Goal: Communication & Community: Answer question/provide support

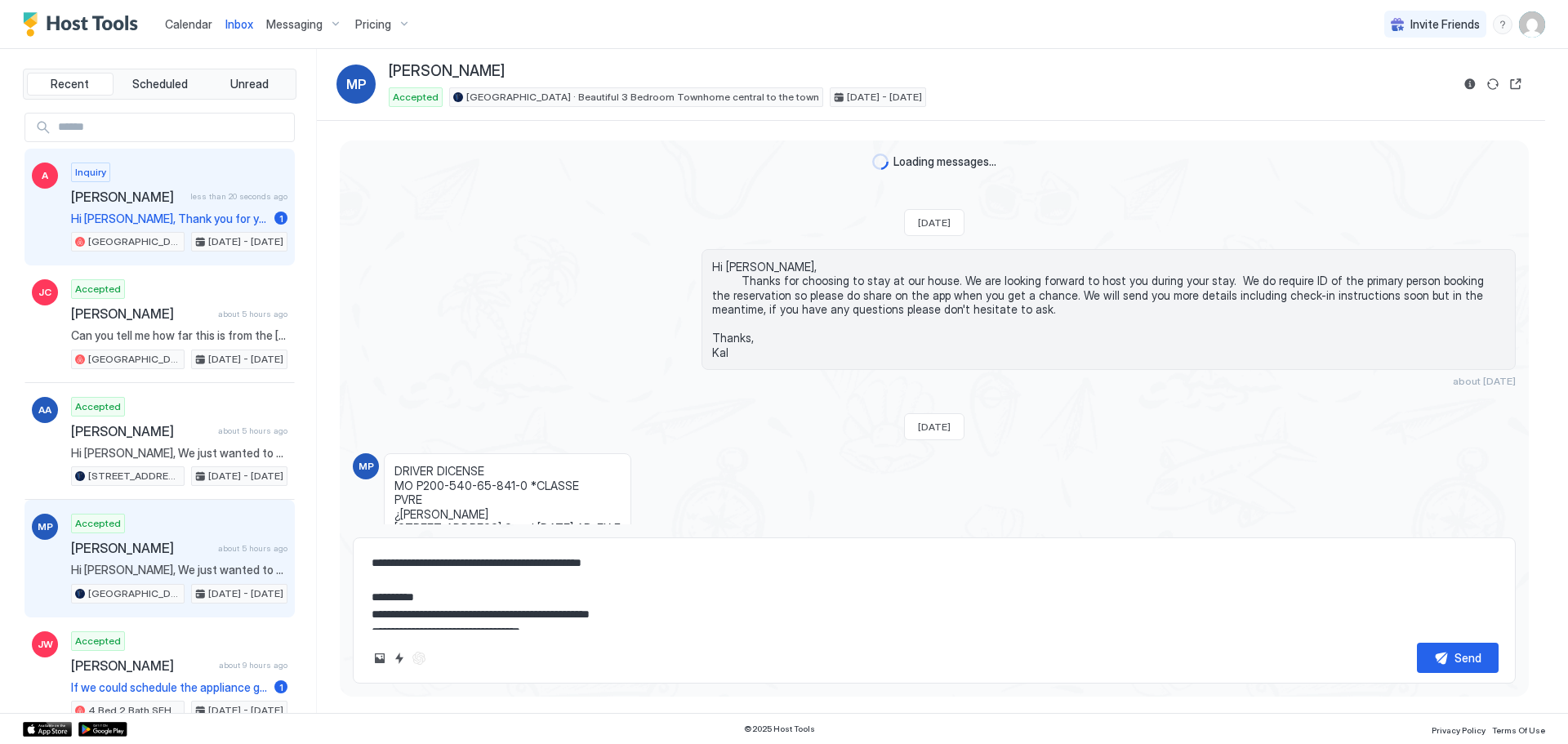
scroll to position [640, 0]
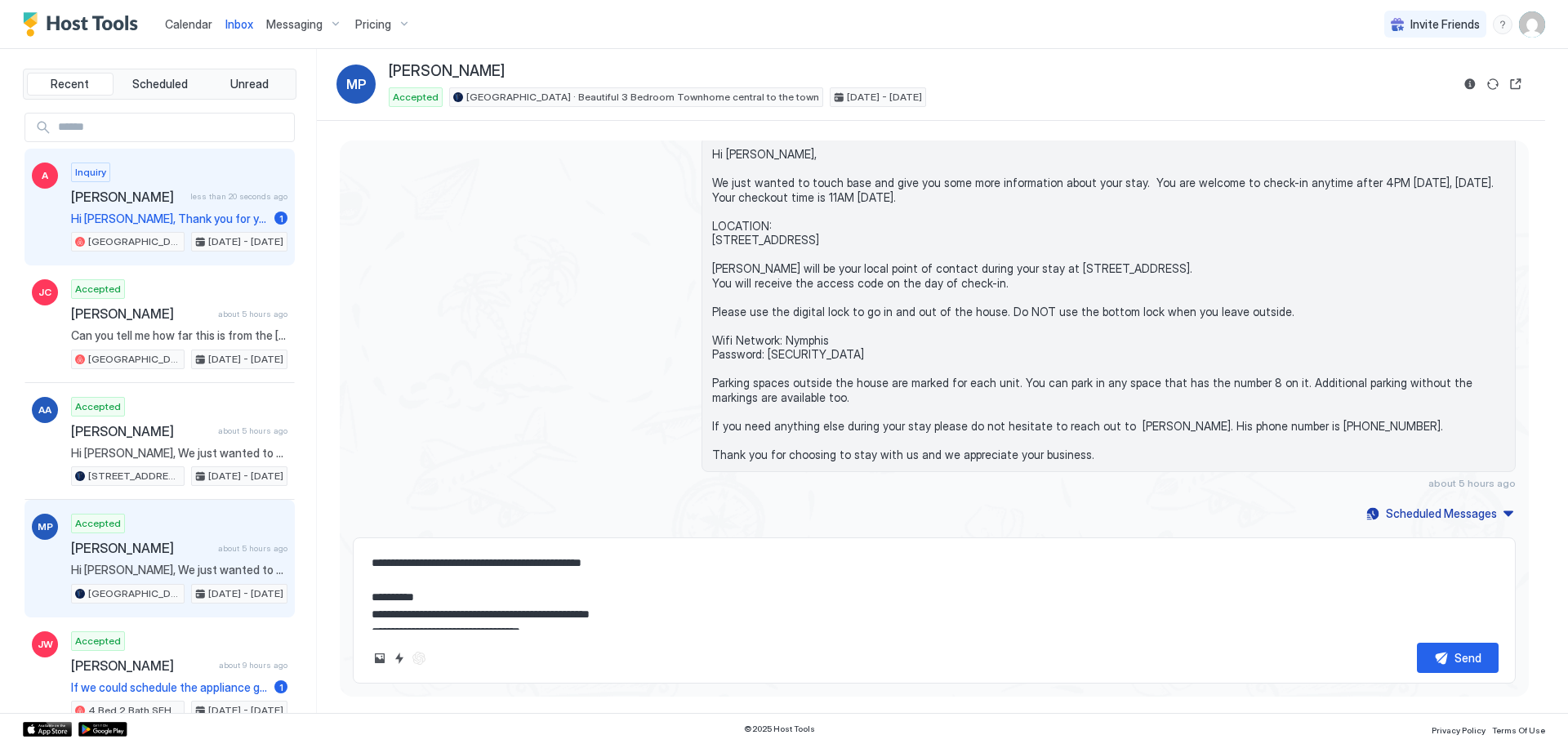
click at [129, 210] on div "Inquiry [PERSON_NAME] less than 20 seconds ago Hi [PERSON_NAME], Thank you for …" at bounding box center [179, 207] width 217 height 90
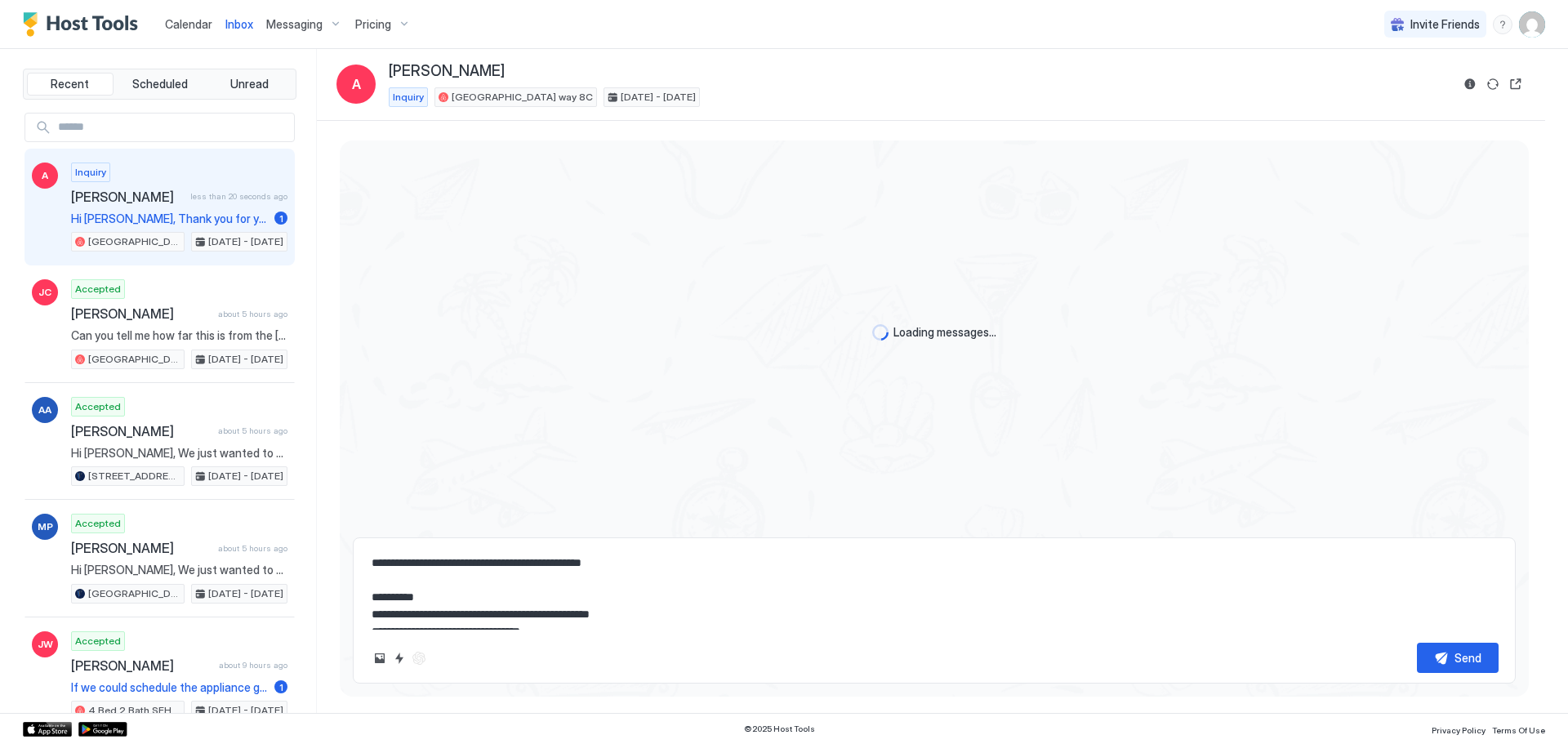
type textarea "*"
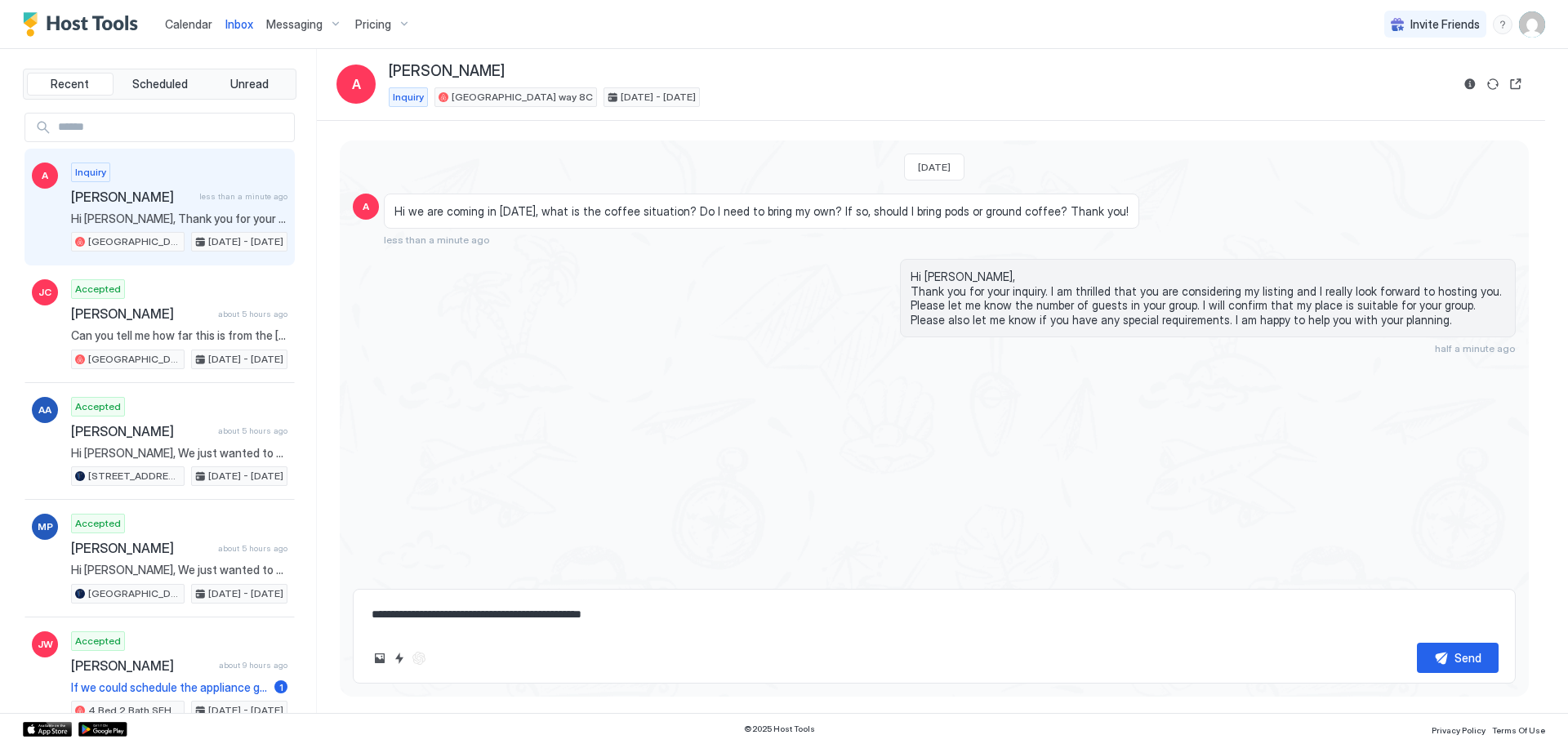
click at [142, 218] on span "Hi [PERSON_NAME], Thank you for your inquiry. I am thrilled that you are consid…" at bounding box center [179, 218] width 217 height 15
click at [141, 223] on span "Hi [PERSON_NAME], Thank you for your inquiry. I am thrilled that you are consid…" at bounding box center [179, 218] width 217 height 15
click at [511, 625] on textarea "**********" at bounding box center [934, 614] width 1128 height 30
type textarea "*"
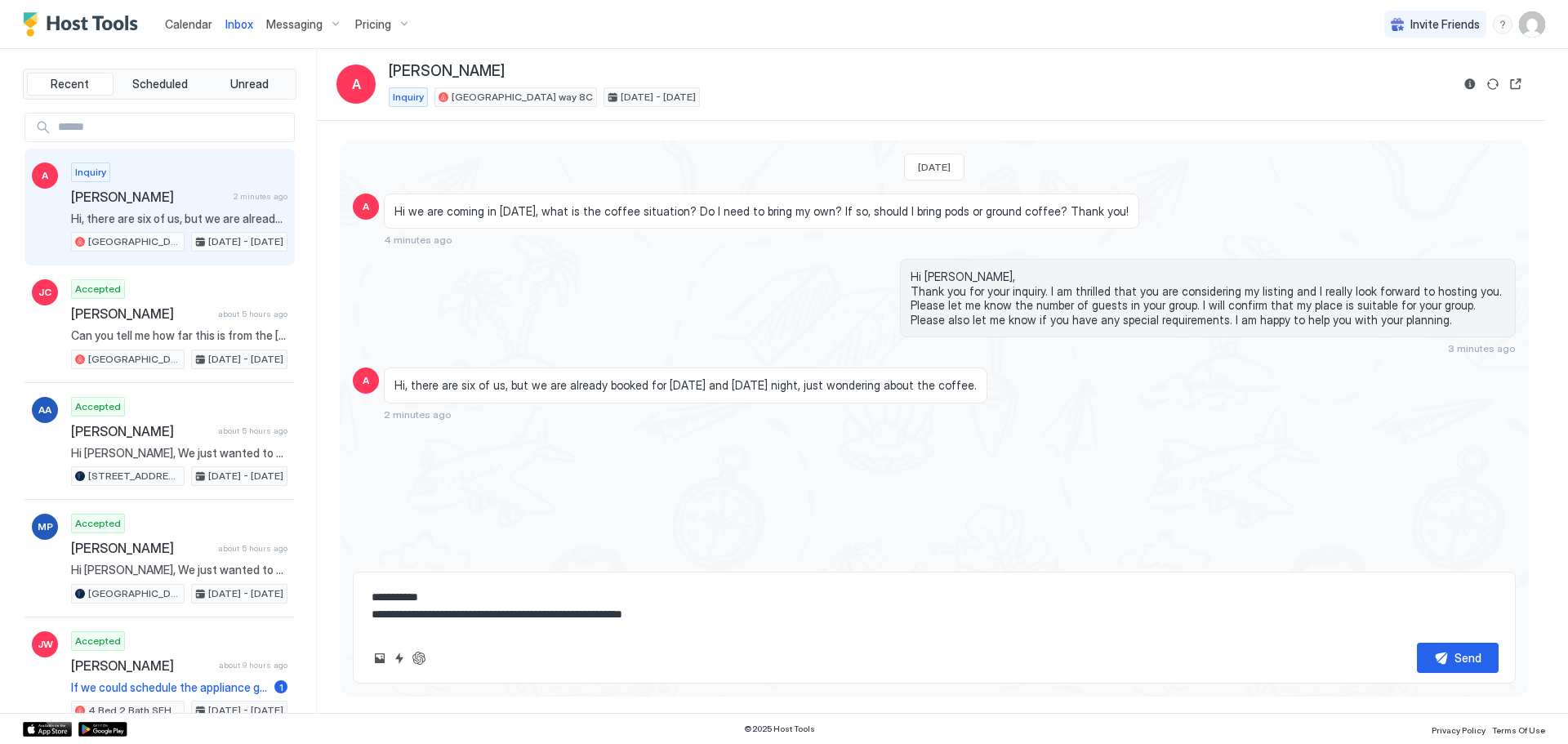
click at [107, 205] on div "Inquiry [PERSON_NAME] 2 minutes ago Hi, there are six of us, but we are already…" at bounding box center [179, 207] width 217 height 90
click at [730, 614] on textarea "**********" at bounding box center [934, 605] width 1128 height 48
type textarea "*"
click at [132, 204] on span "[PERSON_NAME]" at bounding box center [148, 196] width 156 height 16
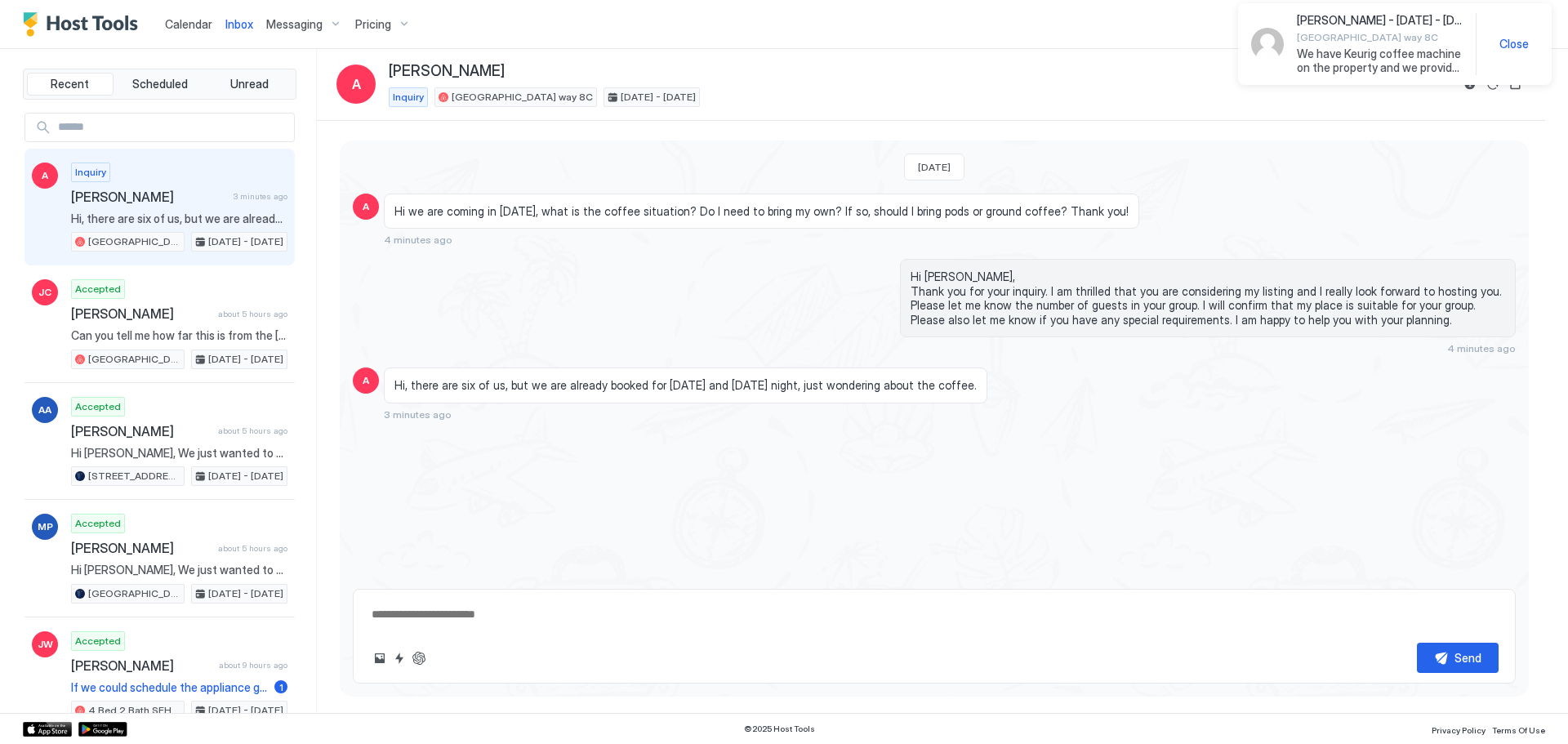
click at [1325, 52] on span "We have Keurig coffee machine on the property and we provide about 6 to 8 kpods." at bounding box center [1380, 61] width 166 height 29
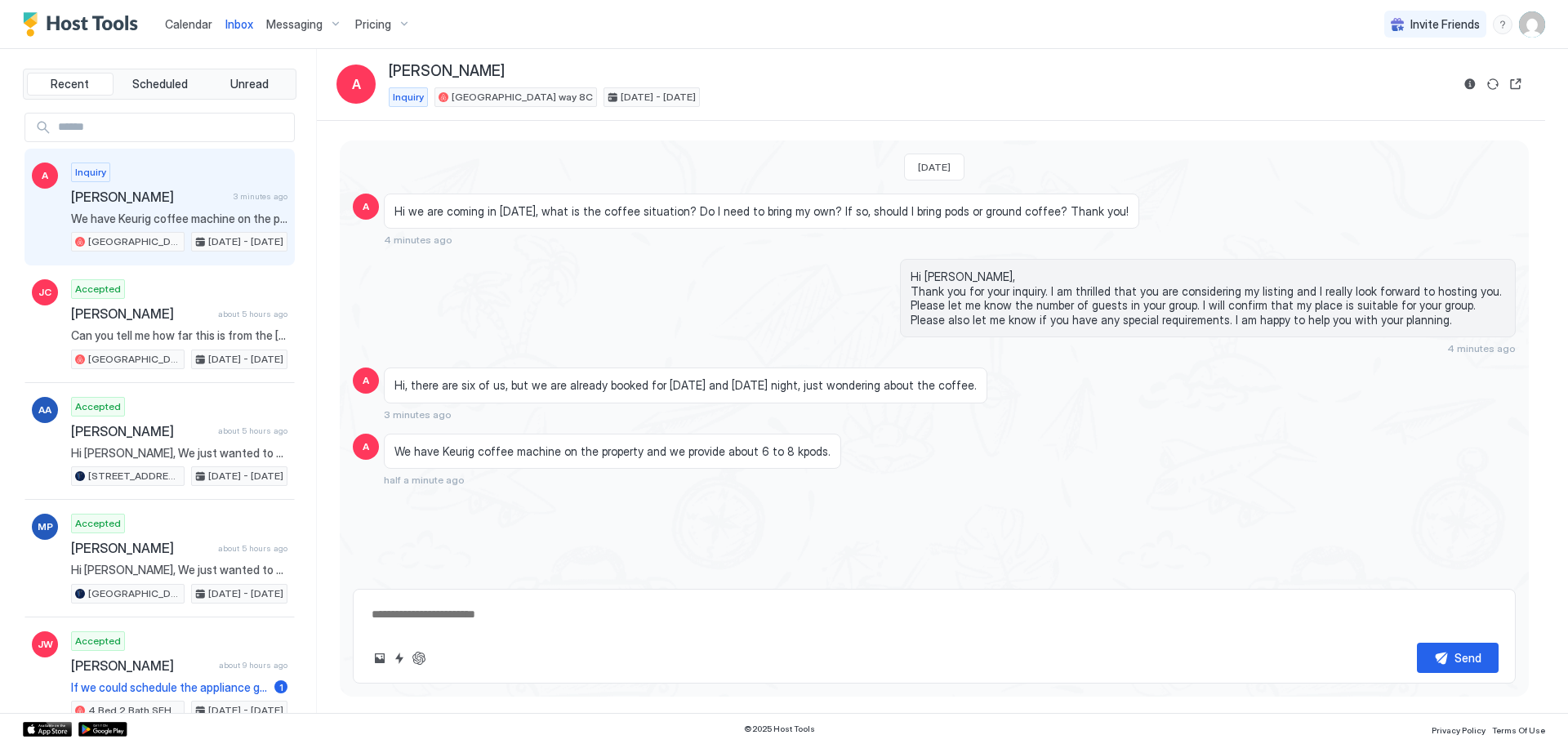
click at [187, 23] on span "Calendar" at bounding box center [189, 23] width 48 height 14
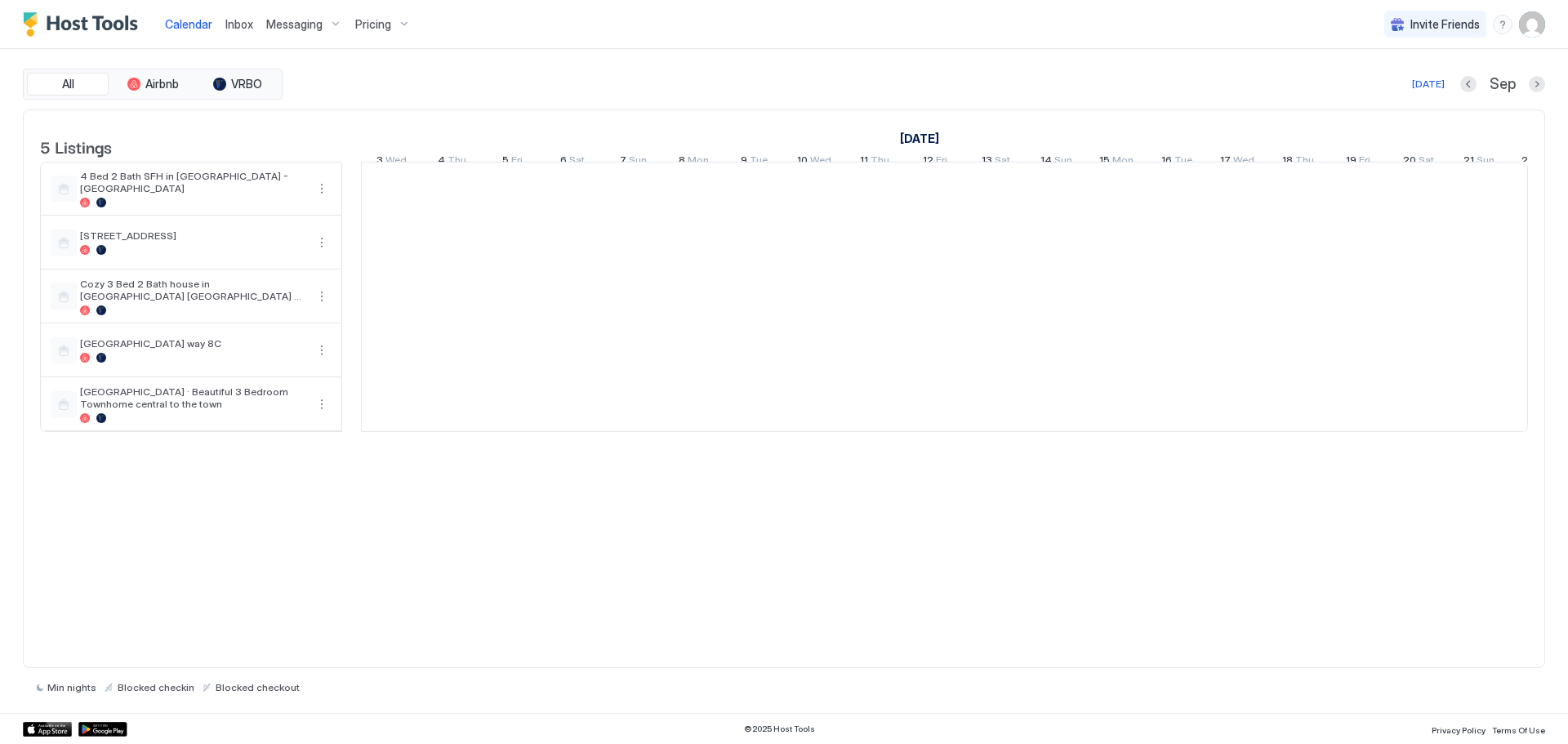
scroll to position [0, 908]
click at [242, 23] on span "Inbox" at bounding box center [239, 23] width 28 height 14
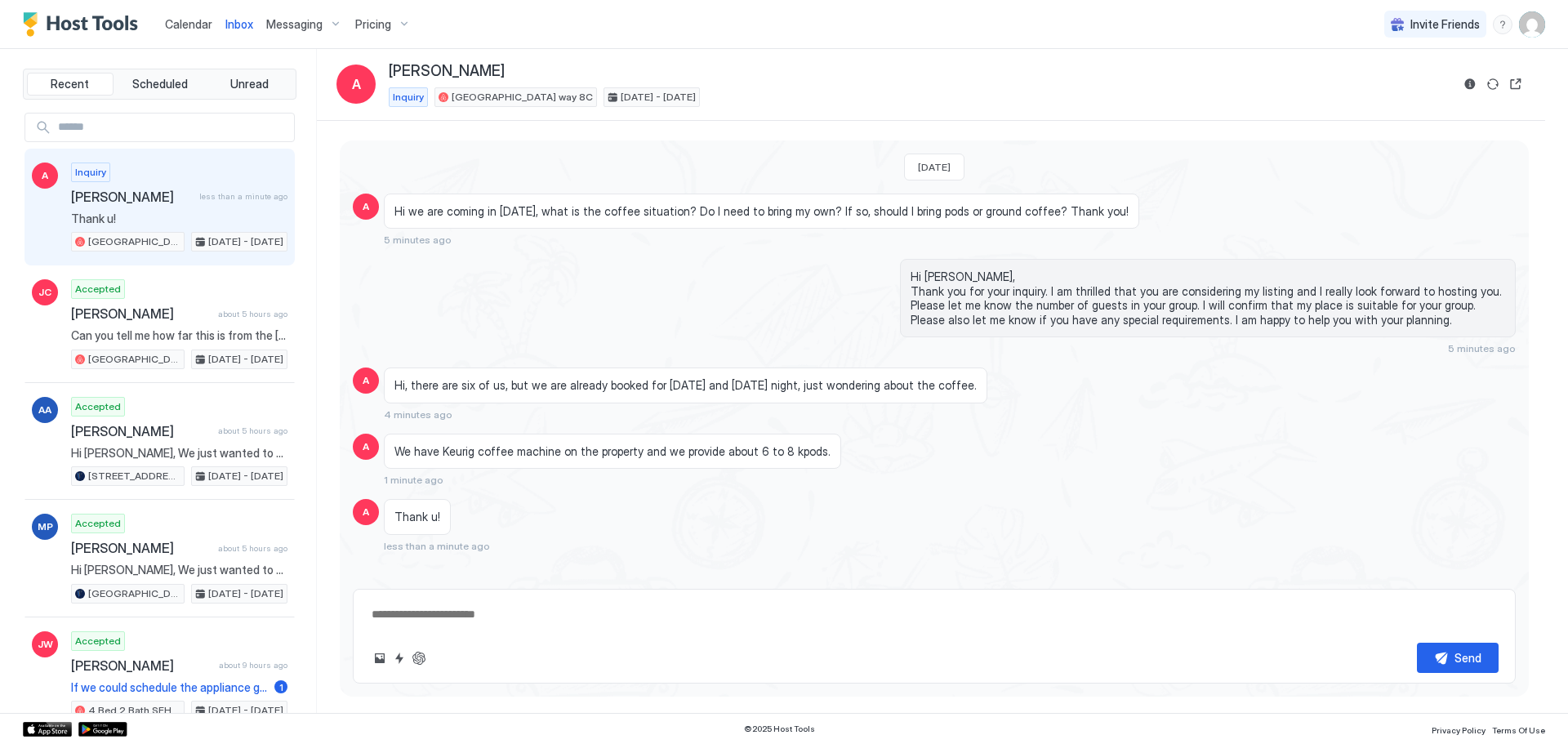
click at [148, 205] on div "Inquiry [PERSON_NAME] less than a minute ago Thank u! [GEOGRAPHIC_DATA] way 8C …" at bounding box center [179, 207] width 217 height 90
click at [713, 569] on div "[DATE] A Hi we are coming in [DATE], what is the coffee situation? Do I need to…" at bounding box center [934, 358] width 1189 height 436
click at [610, 627] on textarea at bounding box center [934, 614] width 1128 height 30
click at [239, 27] on span "Inbox" at bounding box center [239, 23] width 28 height 14
click at [953, 606] on textarea at bounding box center [934, 614] width 1128 height 30
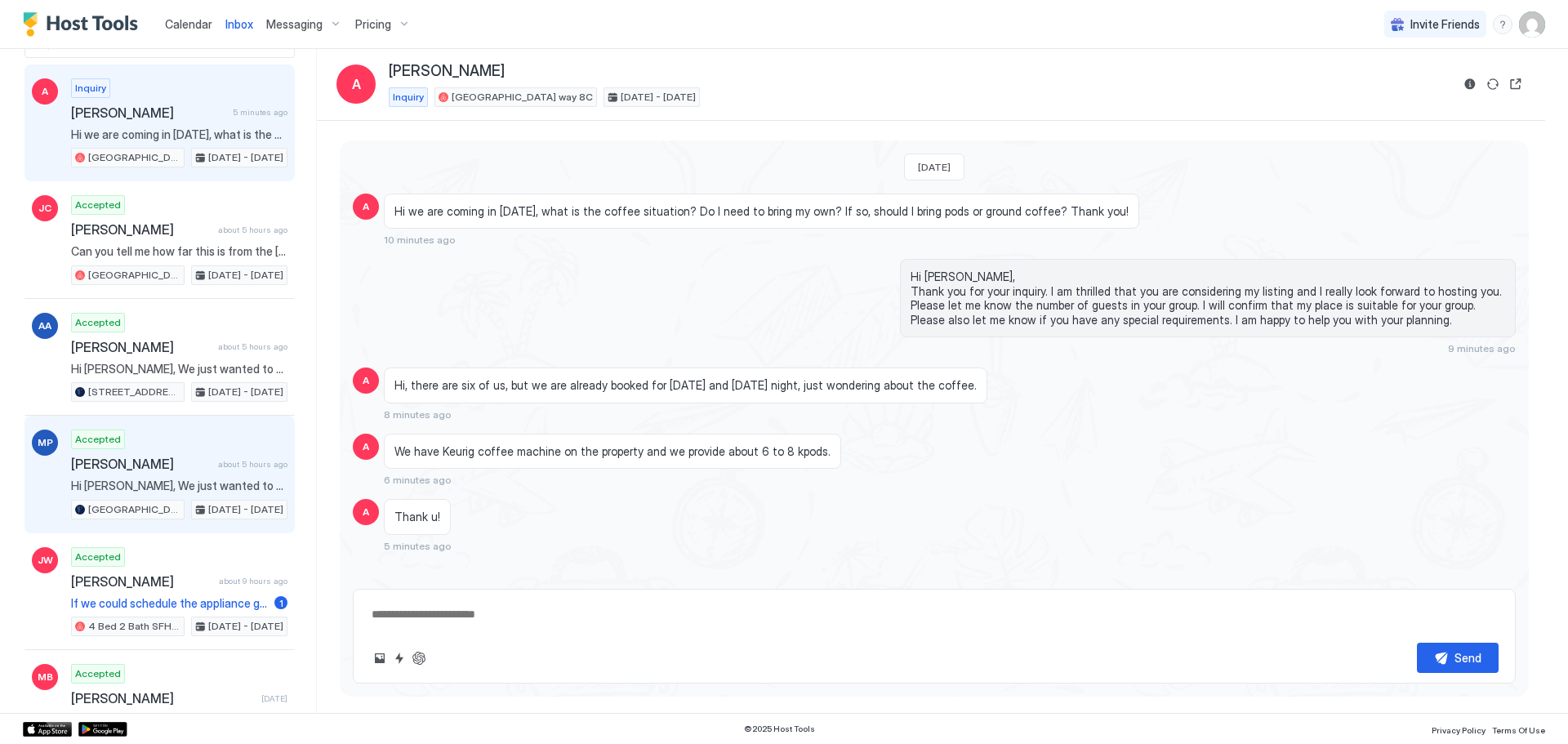
scroll to position [81, 0]
click at [155, 458] on span "[PERSON_NAME]" at bounding box center [141, 466] width 140 height 16
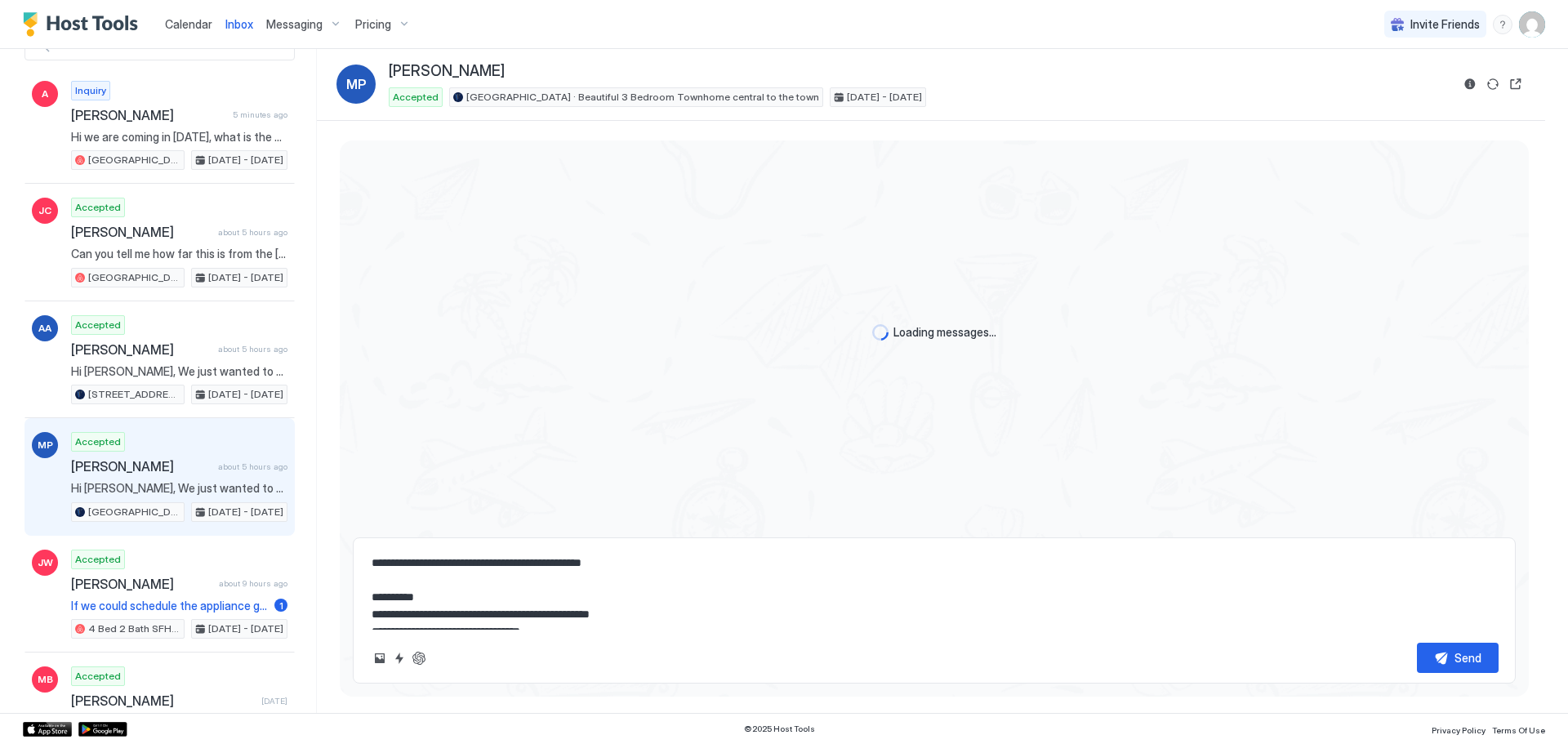
scroll to position [640, 0]
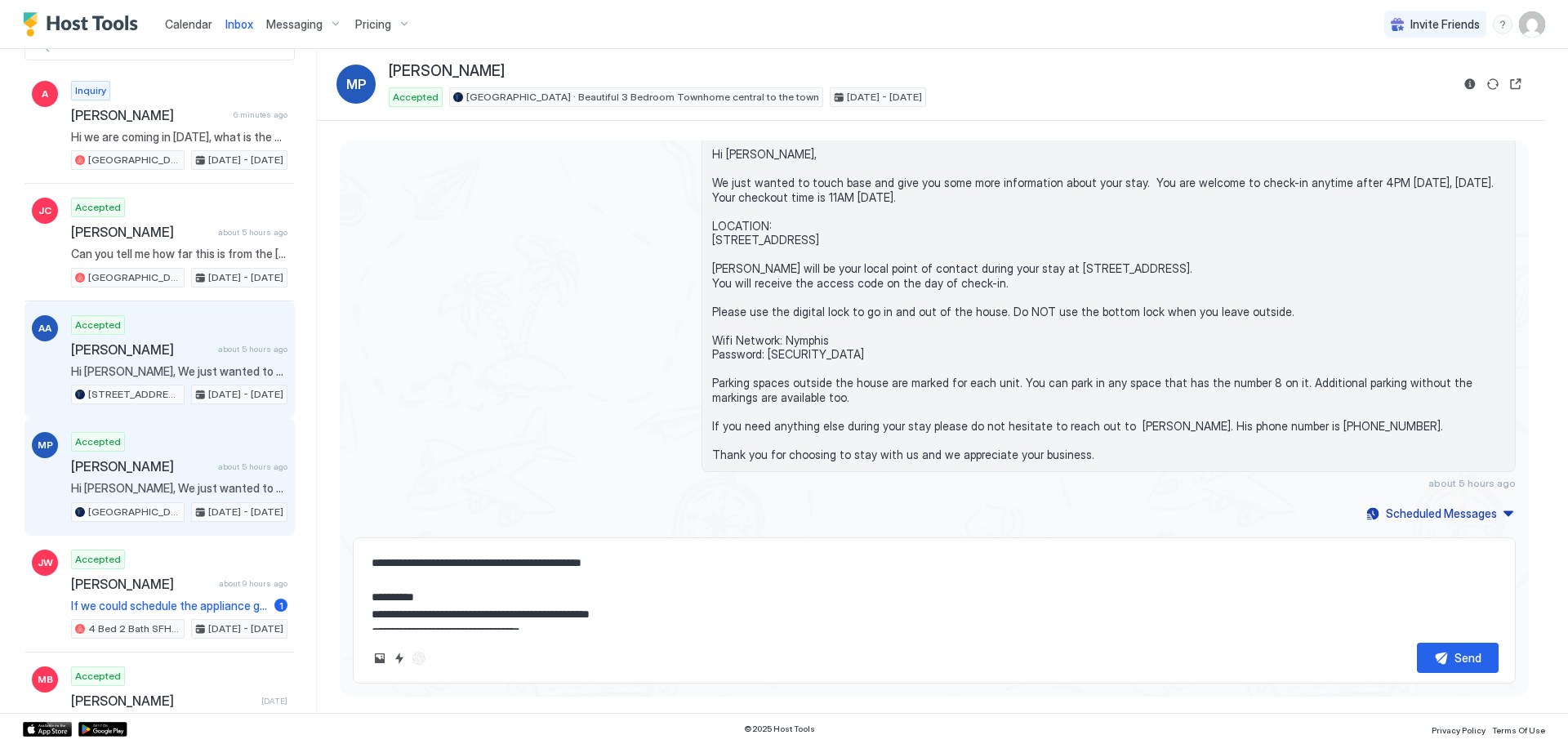
click at [112, 357] on span "[PERSON_NAME]" at bounding box center [141, 349] width 140 height 16
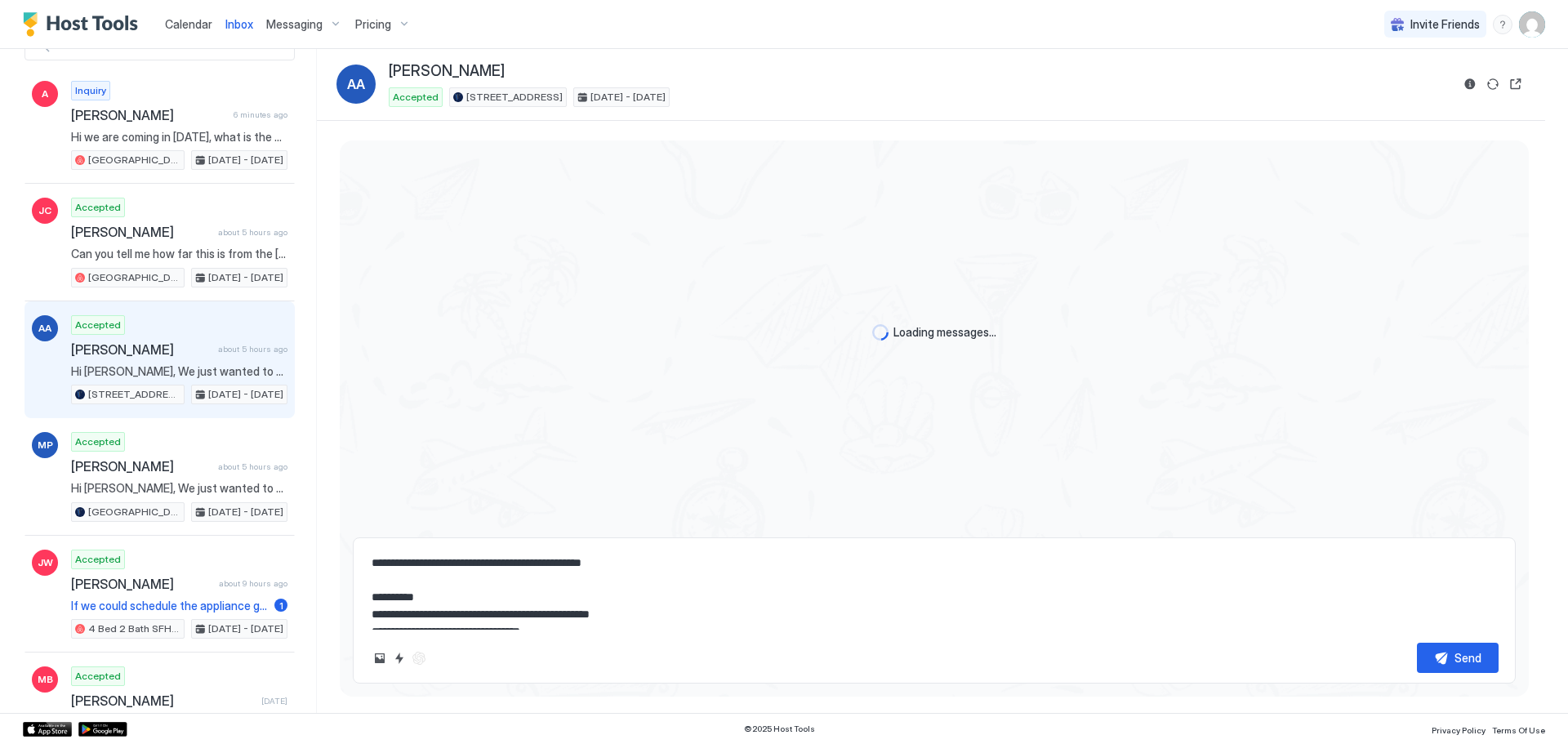
scroll to position [316, 0]
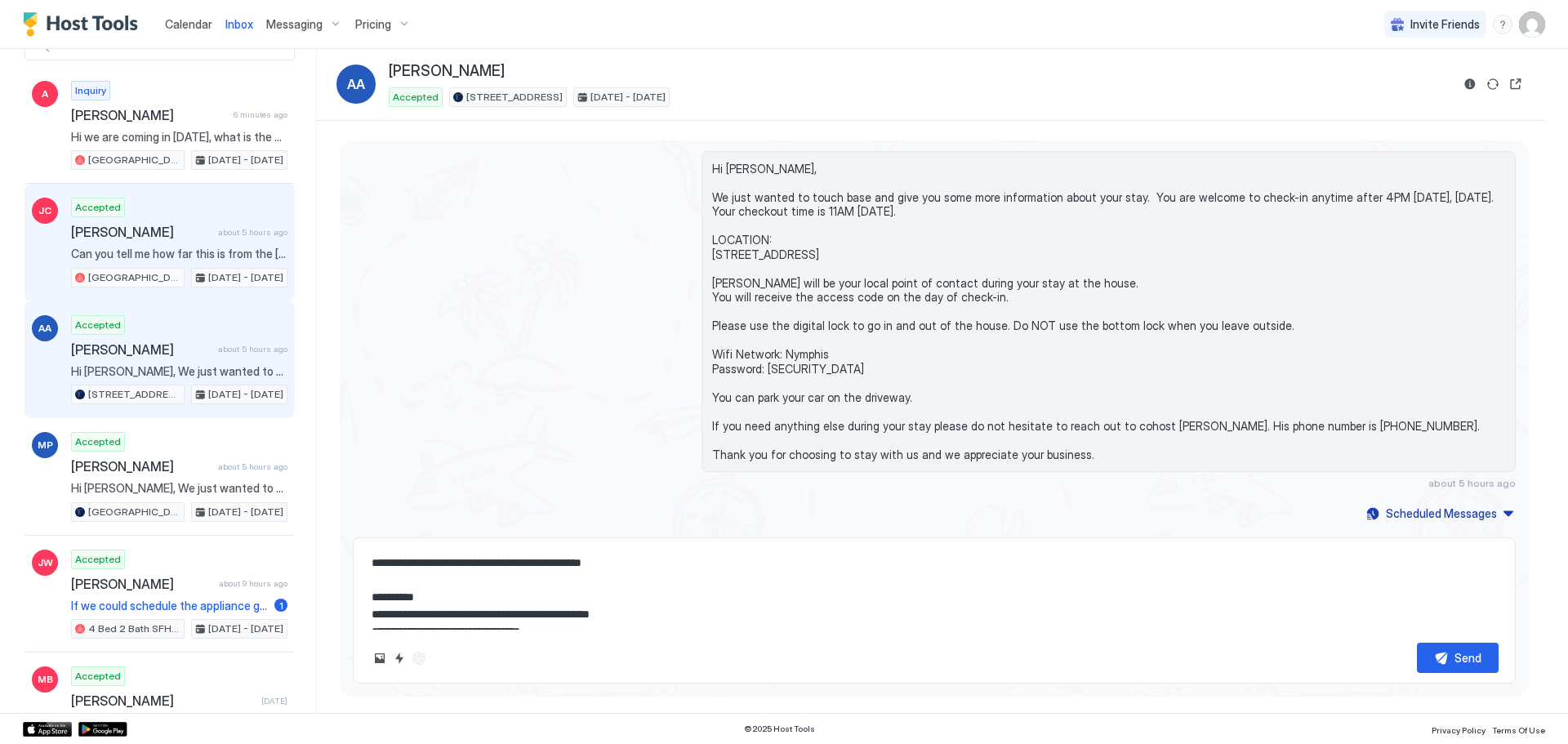
click at [134, 233] on span "[PERSON_NAME]" at bounding box center [141, 232] width 140 height 16
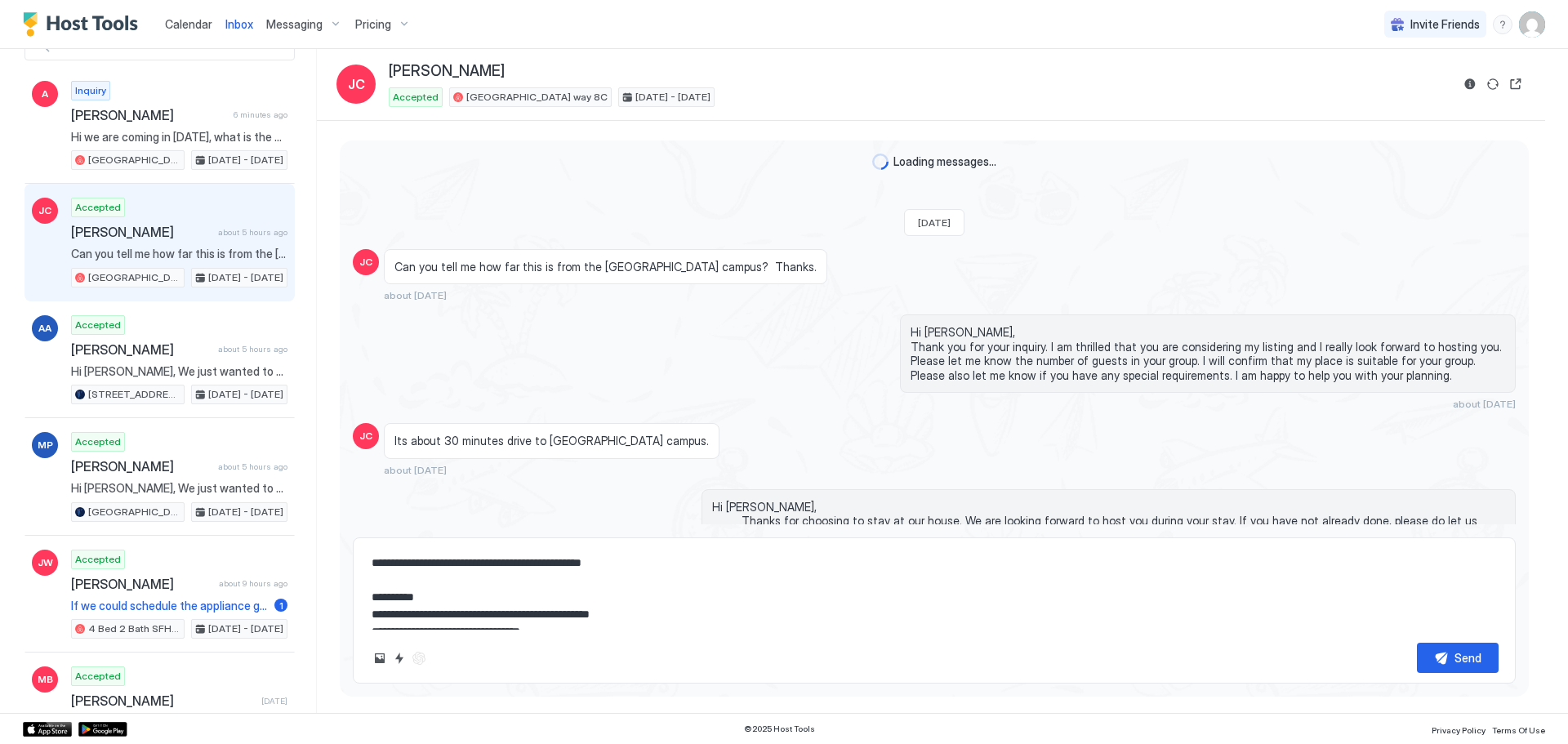
scroll to position [1244, 0]
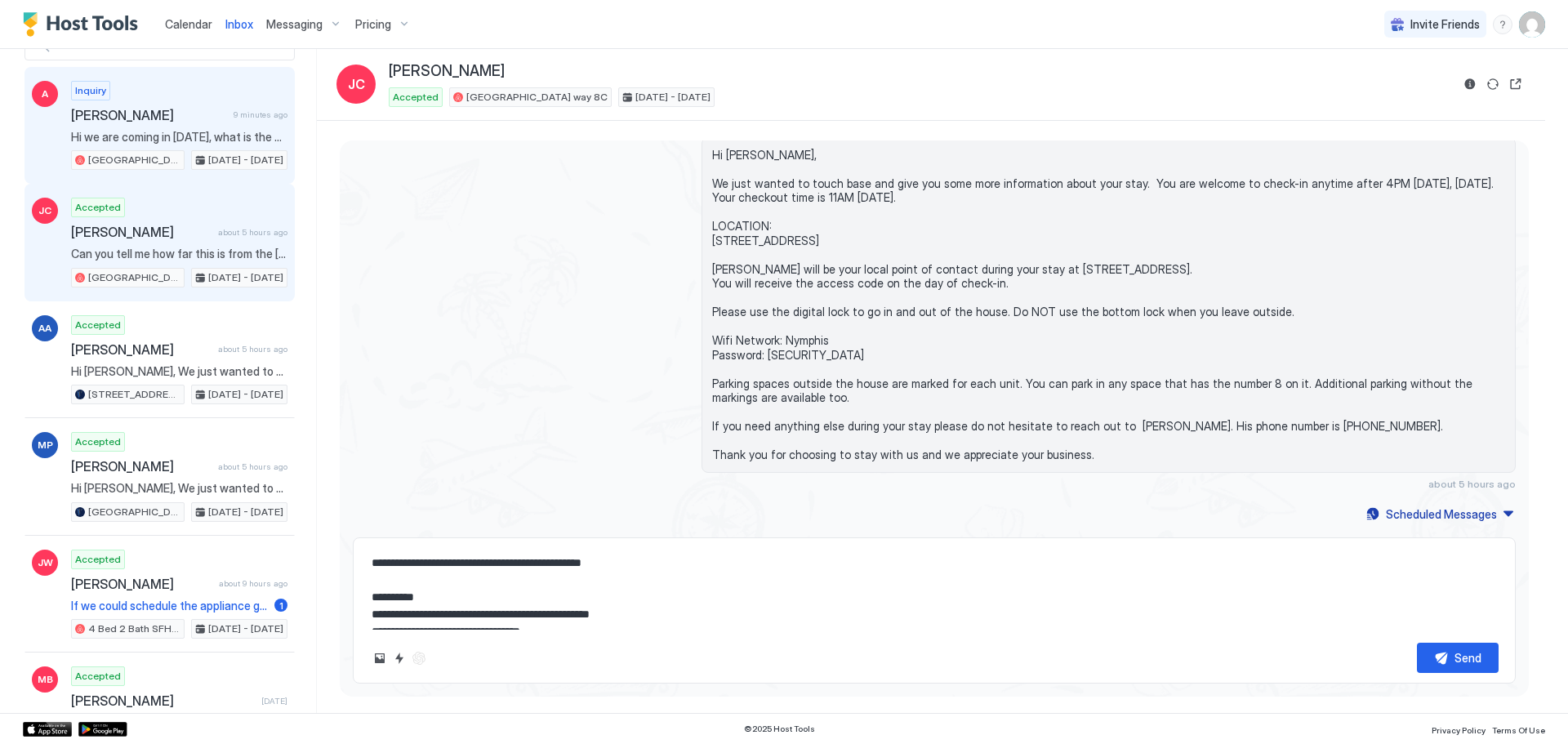
click at [143, 130] on span "Hi we are coming in [DATE], what is the coffee situation? Do I need to bring my…" at bounding box center [179, 137] width 217 height 15
